Goal: Task Accomplishment & Management: Manage account settings

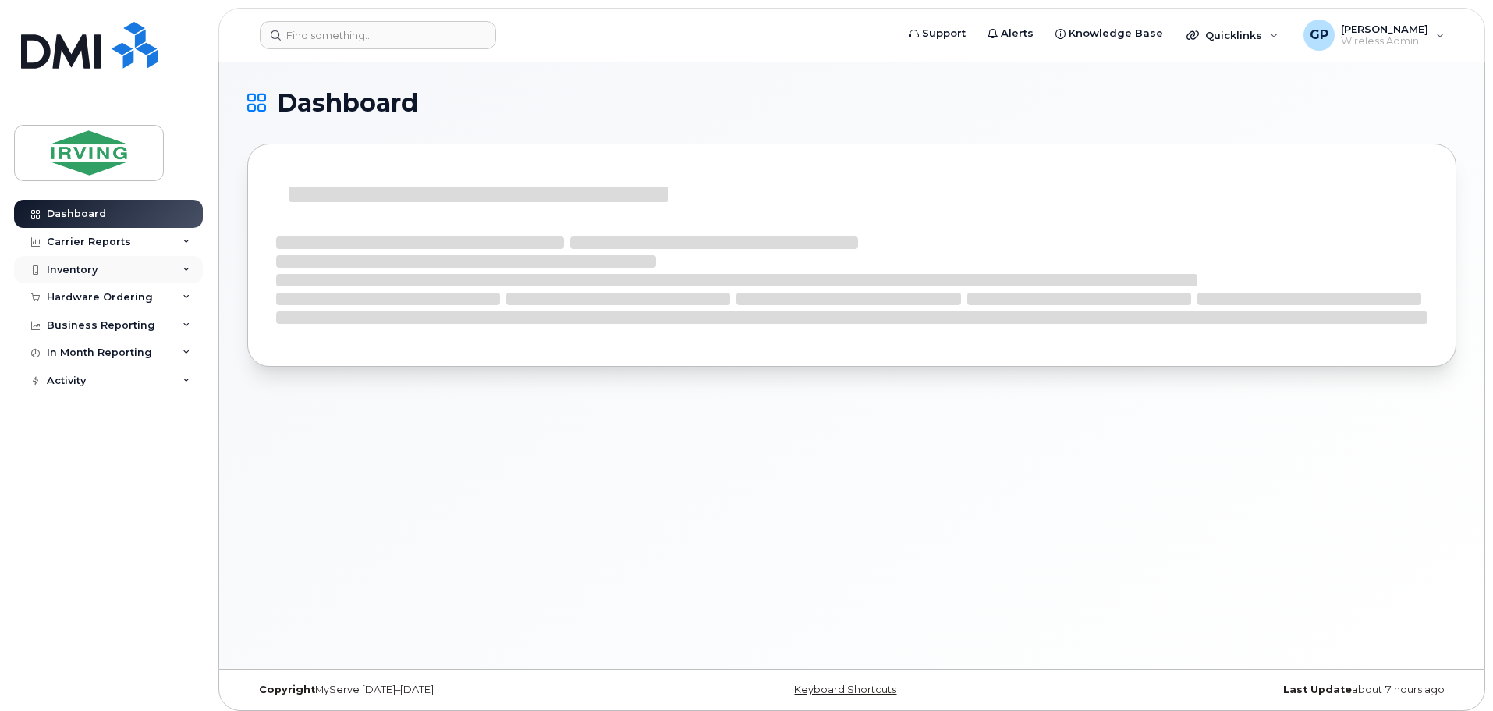
click at [85, 269] on div "Inventory" at bounding box center [72, 270] width 51 height 12
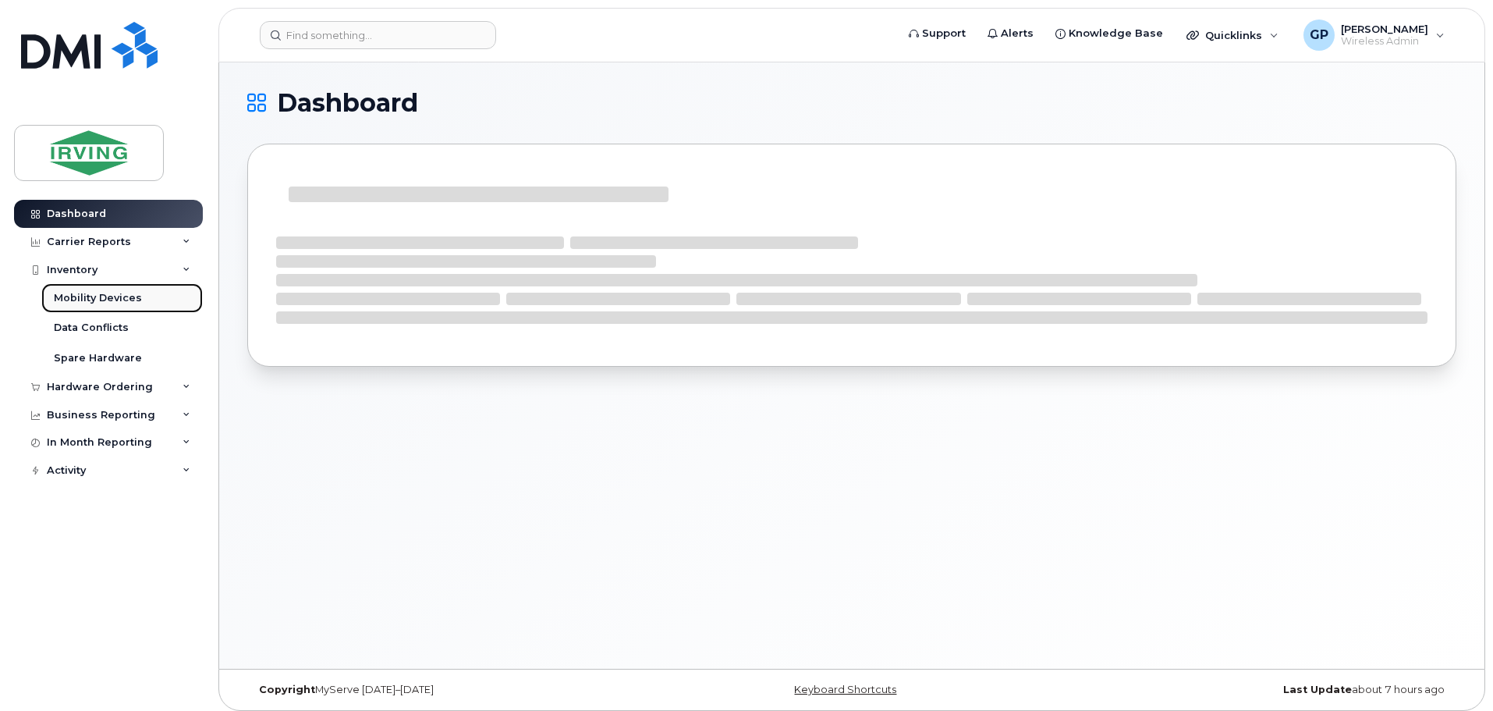
click at [76, 296] on div "Mobility Devices" at bounding box center [98, 298] width 88 height 14
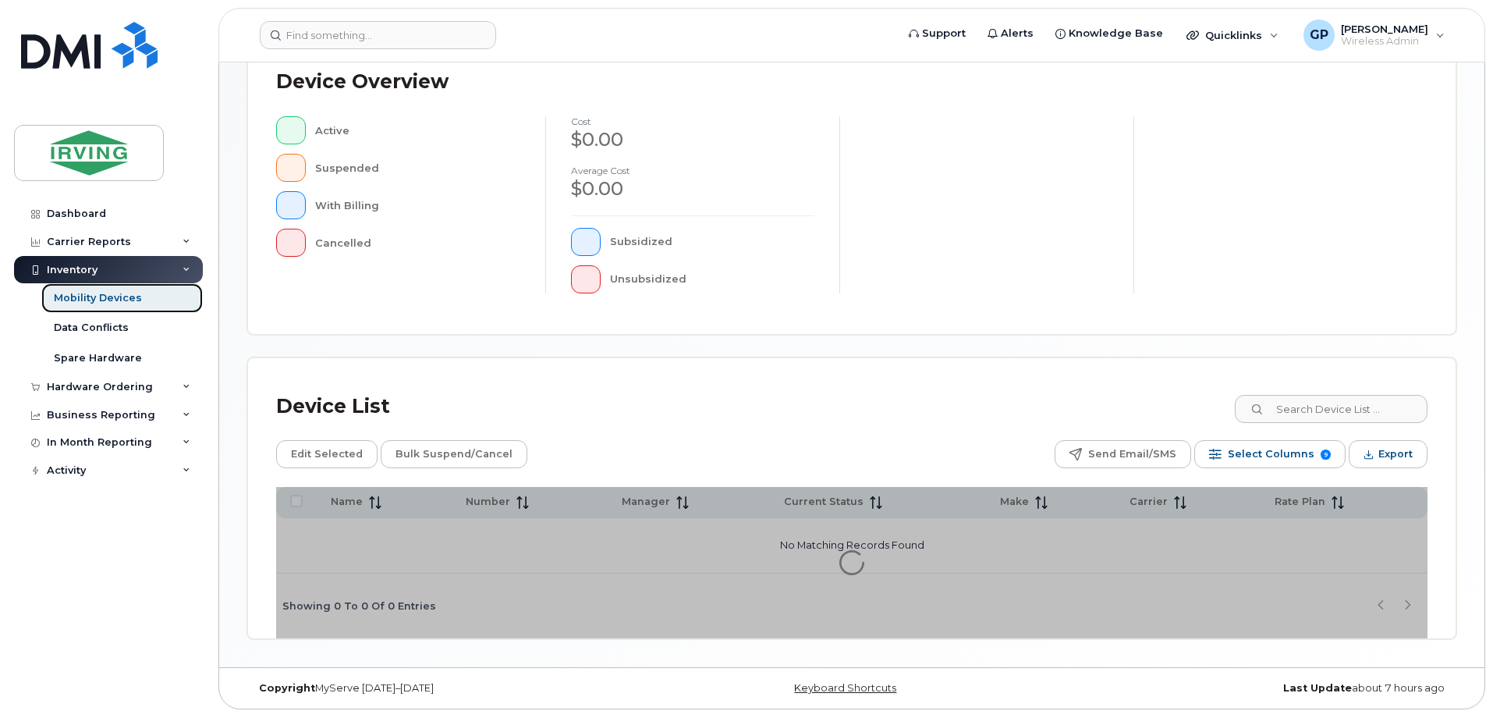
scroll to position [362, 0]
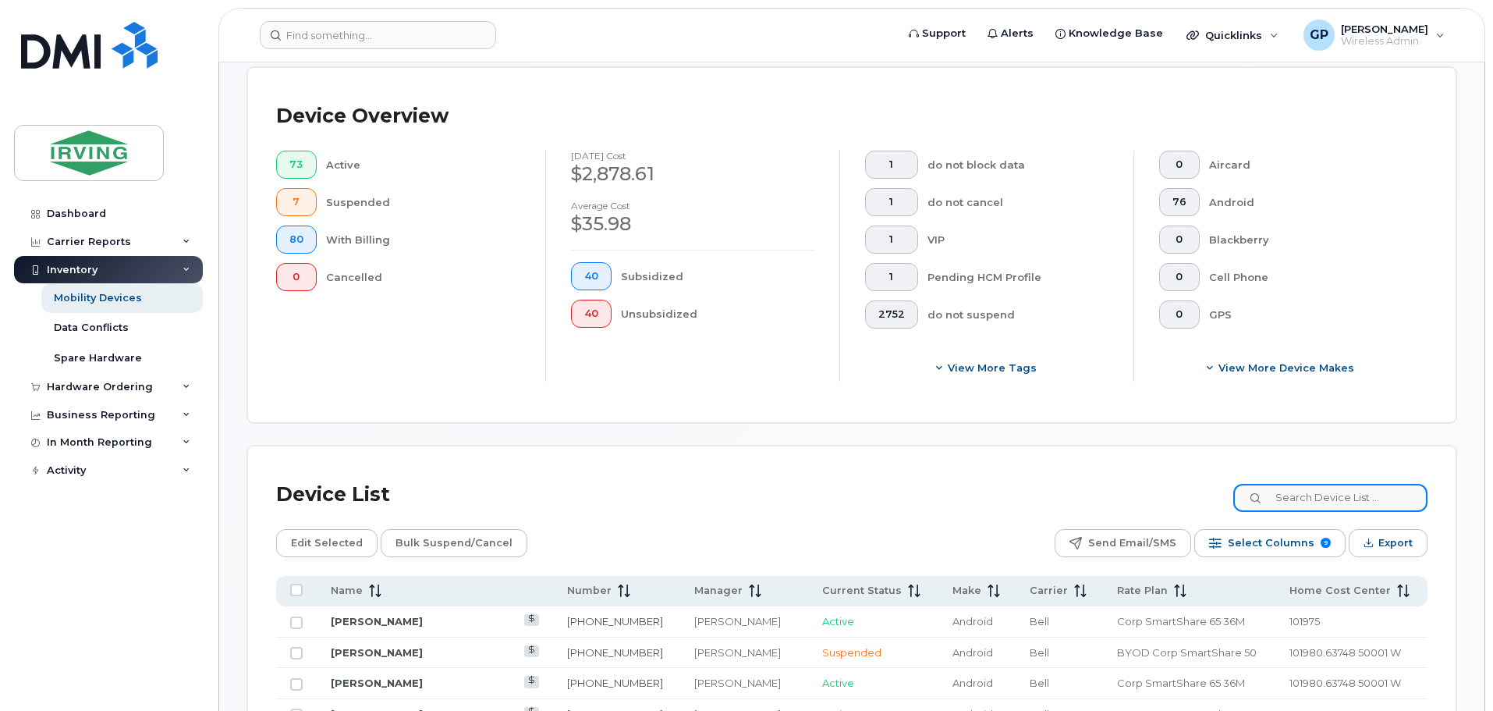
click at [1314, 484] on input at bounding box center [1331, 498] width 194 height 28
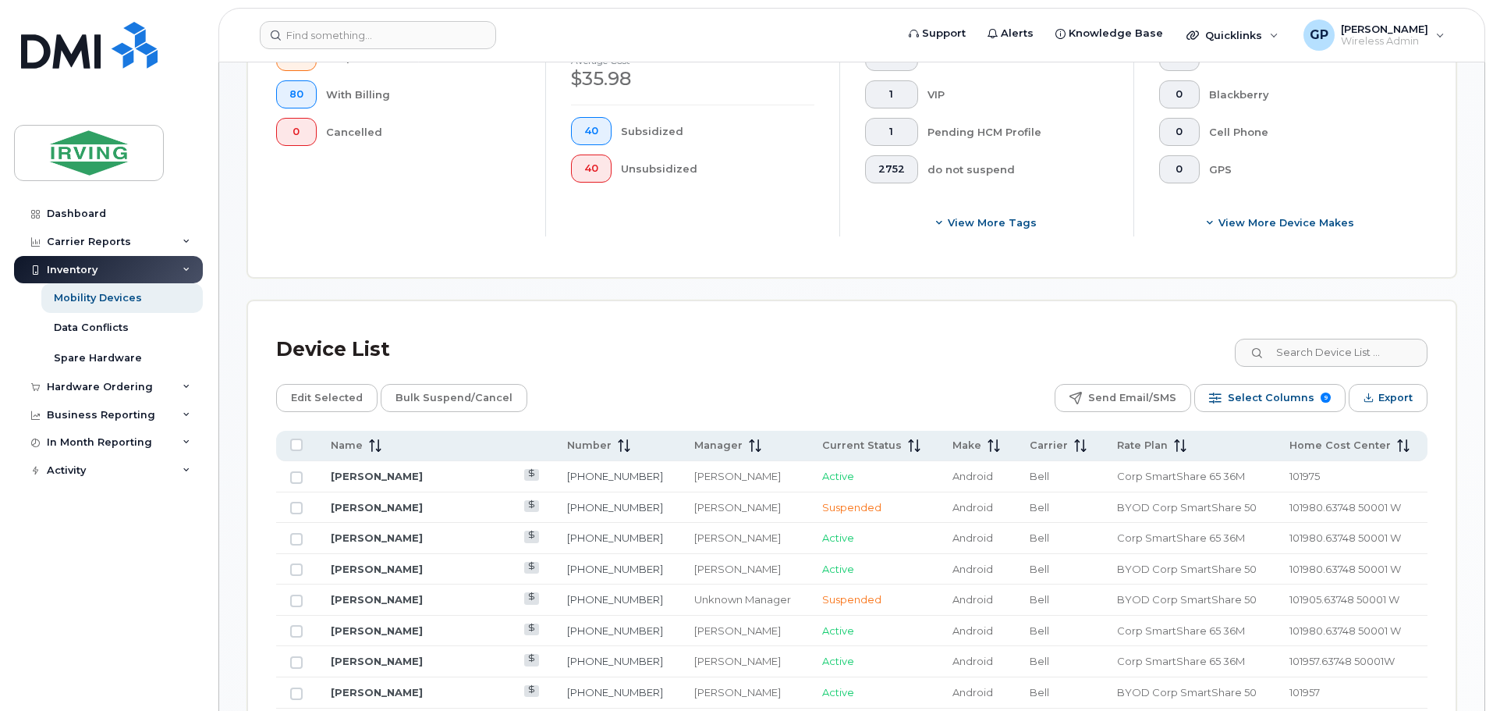
scroll to position [518, 0]
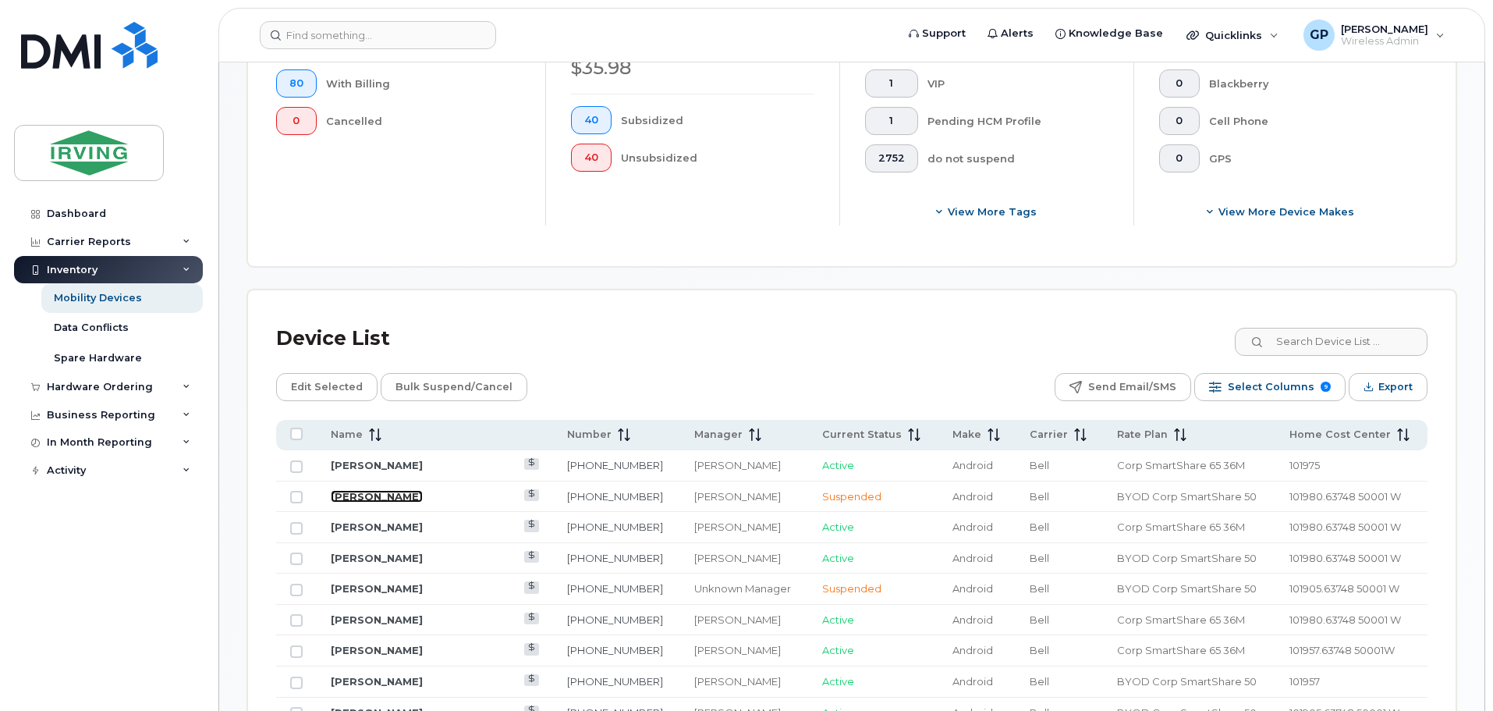
click at [368, 490] on link "[PERSON_NAME]" at bounding box center [377, 496] width 92 height 12
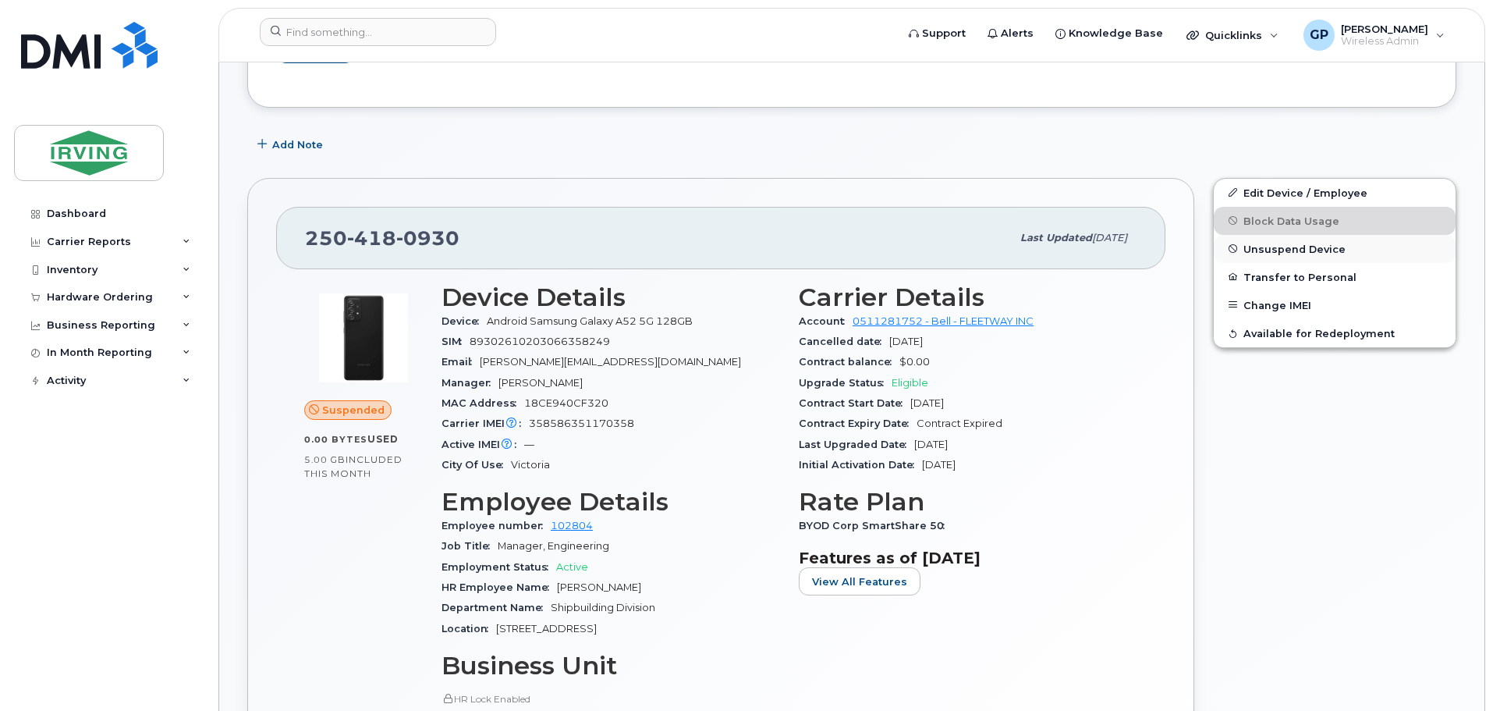
scroll to position [234, 0]
click at [1274, 243] on span "Unsuspend Device" at bounding box center [1295, 248] width 102 height 12
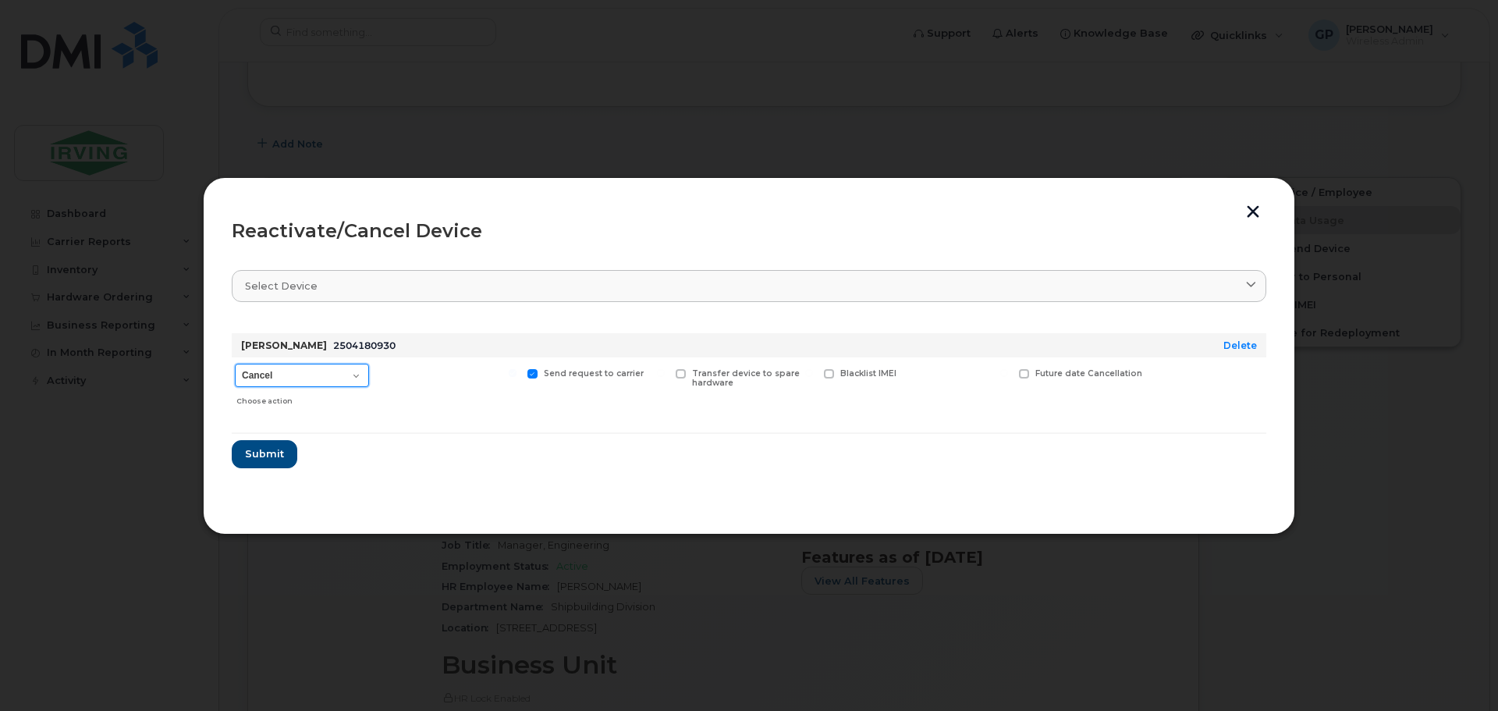
click at [282, 382] on select "Cancel Suspend - Extend Suspension Reactivate" at bounding box center [302, 375] width 134 height 23
select select "[object Object]"
click at [235, 364] on select "Cancel Suspend - Extend Suspension Reactivate" at bounding box center [302, 375] width 134 height 23
click at [265, 460] on span "Submit" at bounding box center [263, 453] width 39 height 15
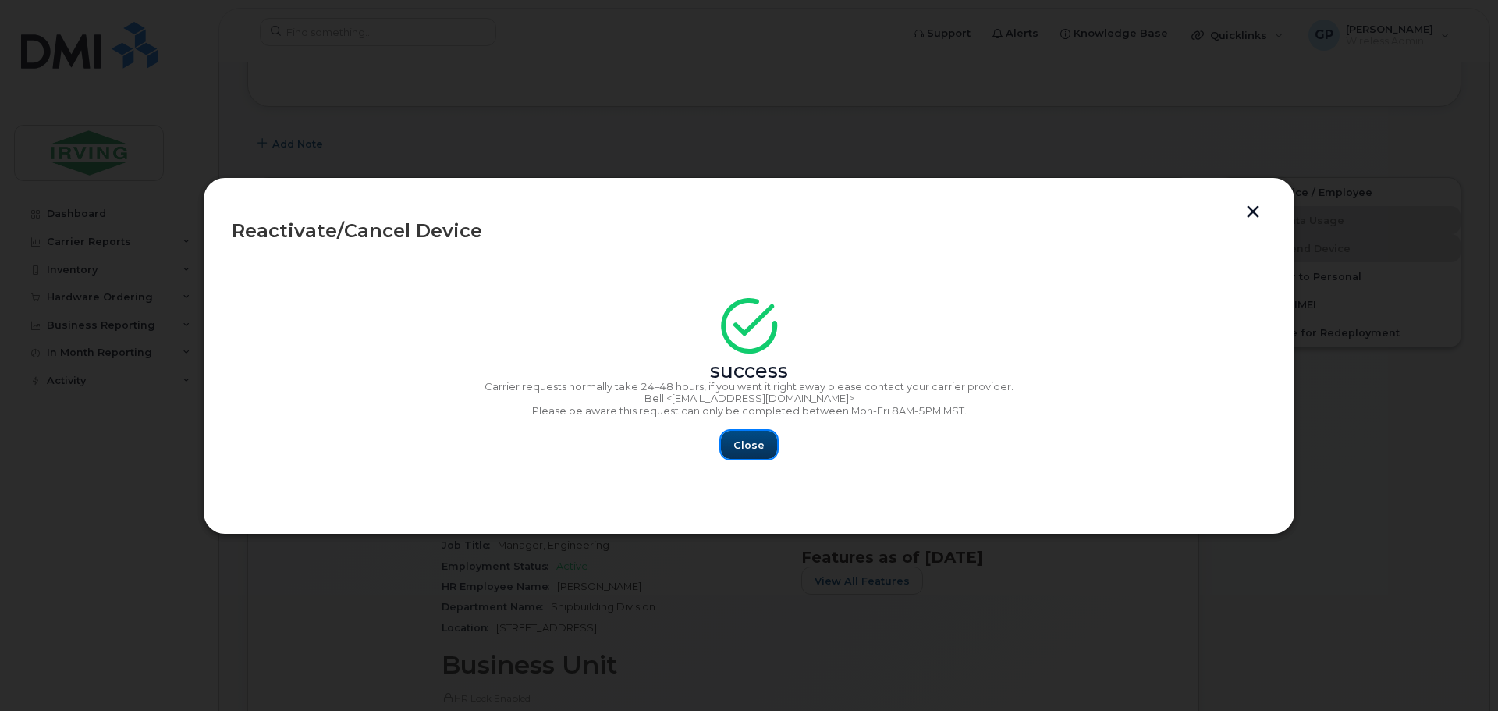
click at [755, 450] on span "Close" at bounding box center [748, 445] width 31 height 15
